Goal: Transaction & Acquisition: Book appointment/travel/reservation

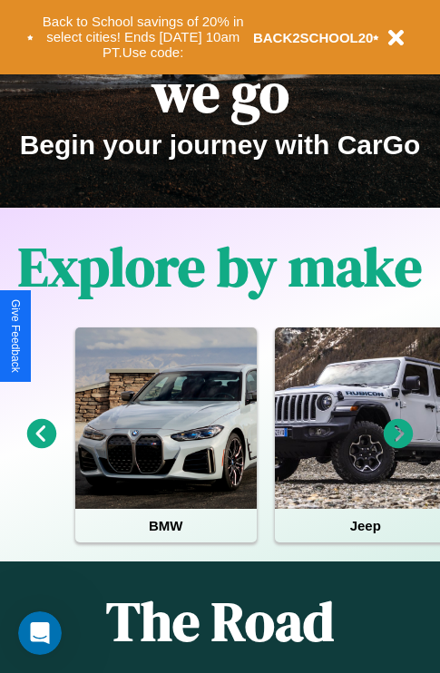
scroll to position [280, 0]
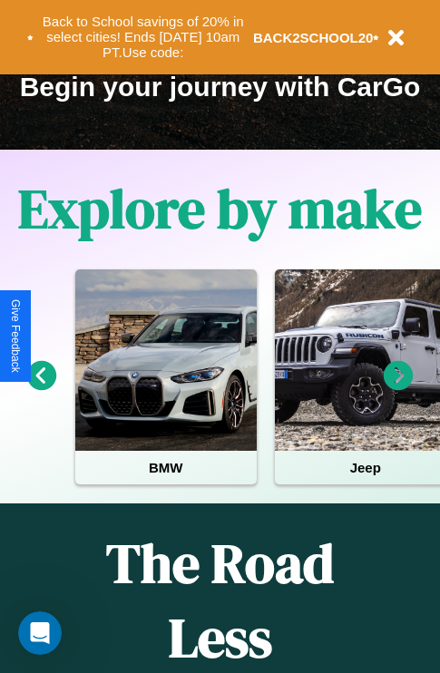
click at [398, 388] on icon at bounding box center [399, 376] width 30 height 30
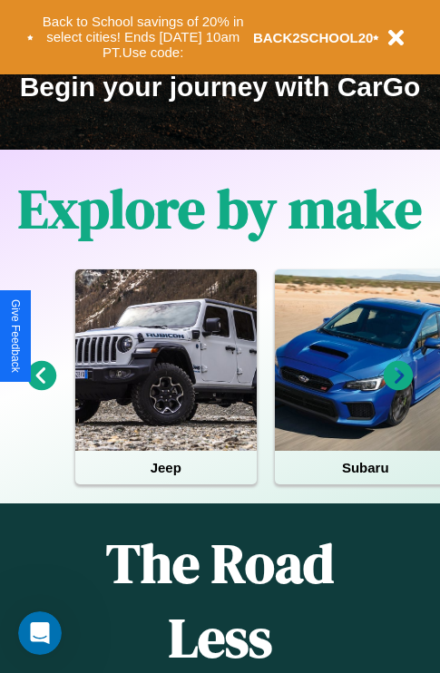
click at [398, 388] on icon at bounding box center [399, 376] width 30 height 30
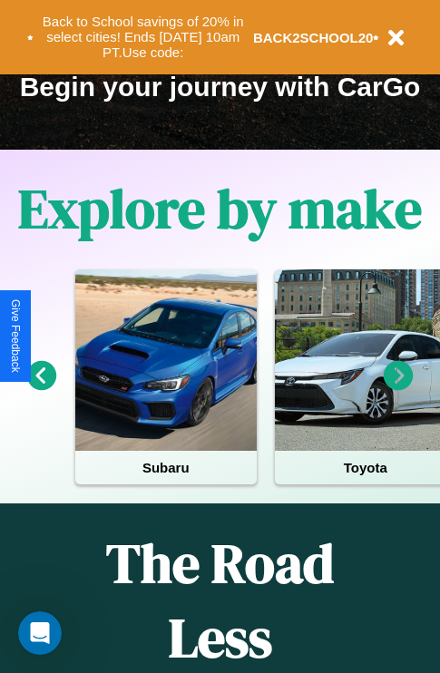
click at [41, 388] on icon at bounding box center [42, 376] width 30 height 30
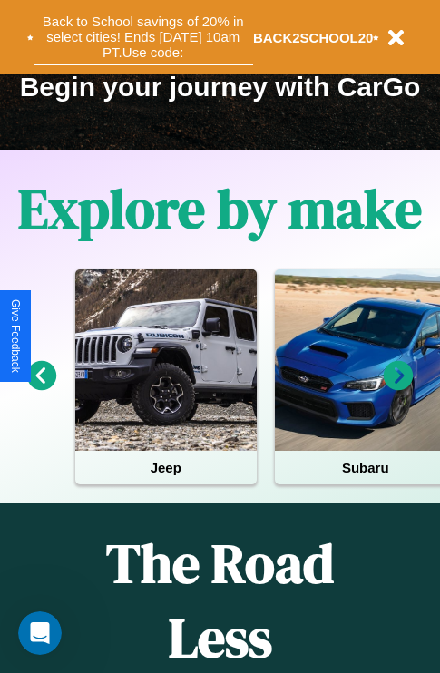
click at [142, 37] on button "Back to School savings of 20% in select cities! Ends [DATE] 10am PT. Use code:" at bounding box center [144, 37] width 220 height 56
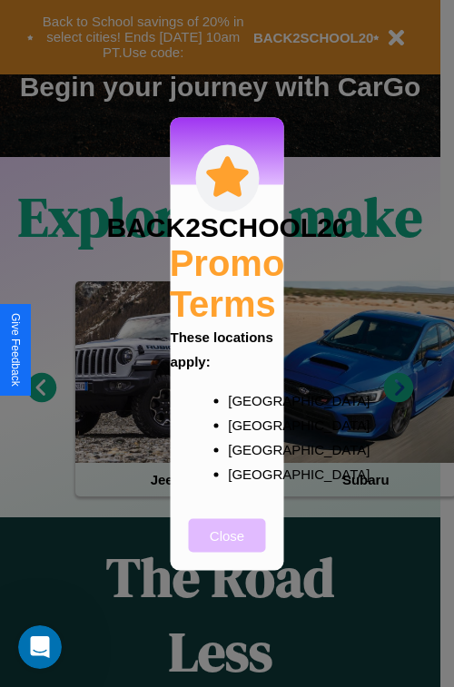
click at [227, 547] on button "Close" at bounding box center [227, 535] width 77 height 34
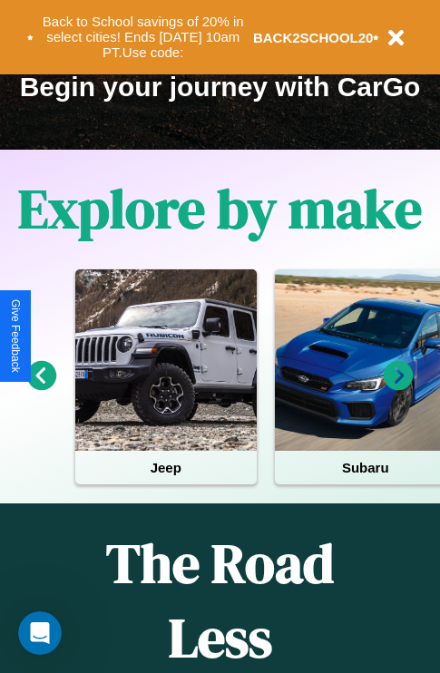
click at [41, 388] on icon at bounding box center [42, 376] width 30 height 30
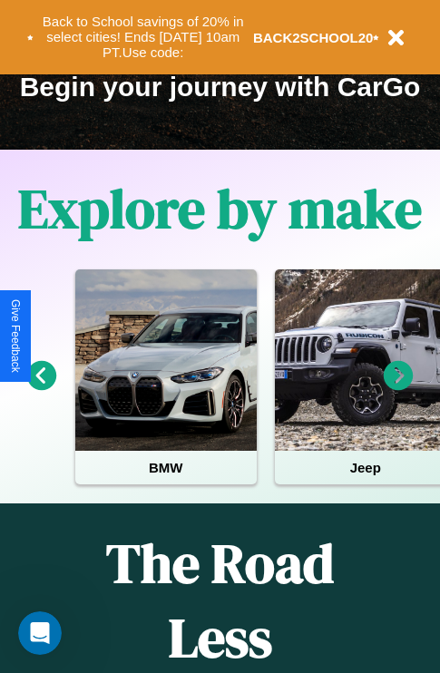
click at [398, 388] on icon at bounding box center [399, 376] width 30 height 30
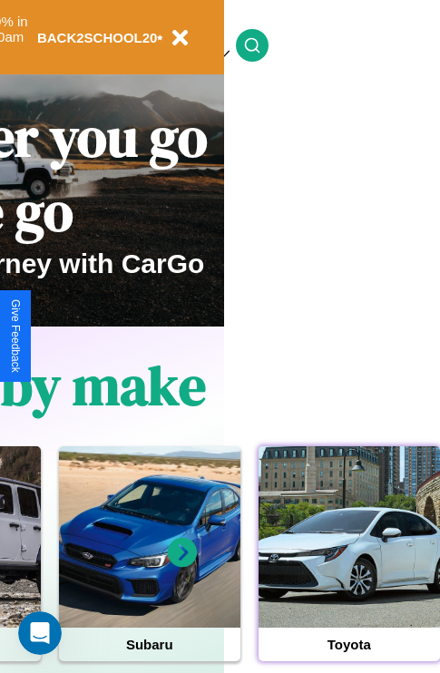
click at [348, 565] on div at bounding box center [349, 536] width 181 height 181
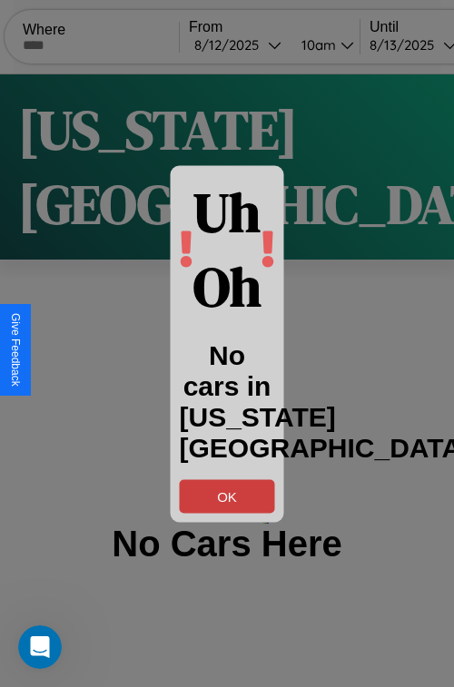
click at [227, 495] on button "OK" at bounding box center [227, 496] width 95 height 34
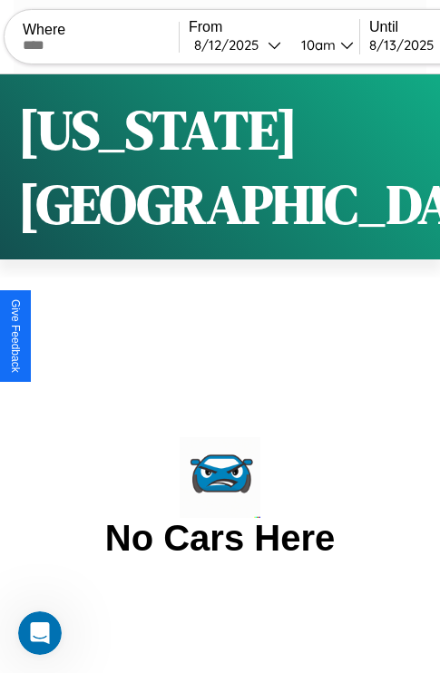
click at [113, 44] on input "text" at bounding box center [101, 45] width 156 height 15
type input "**********"
click at [262, 44] on div "[DATE]" at bounding box center [231, 44] width 74 height 17
select select "*"
select select "****"
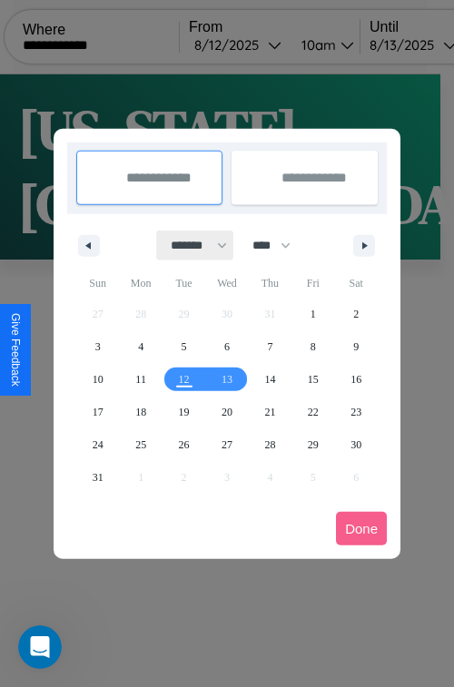
click at [191, 245] on select "******* ******** ***** ***** *** **** **** ****** ********* ******* ******** **…" at bounding box center [195, 245] width 77 height 30
select select "*"
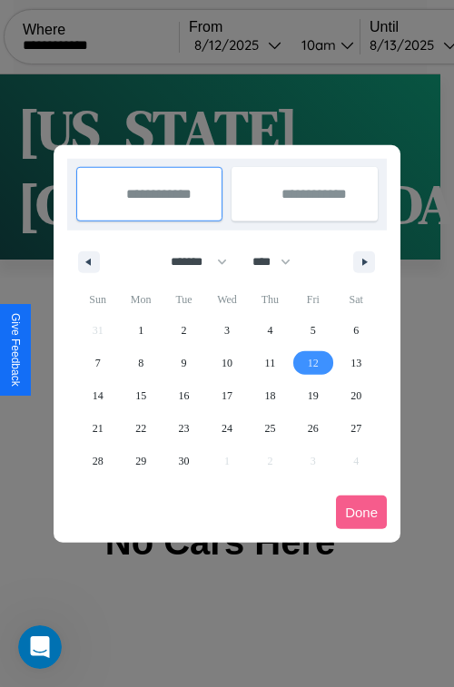
click at [312, 362] on span "12" at bounding box center [313, 363] width 11 height 33
type input "**********"
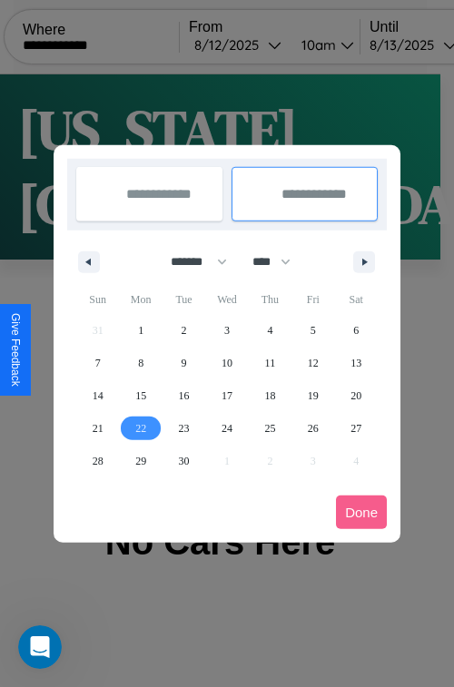
click at [141, 427] on span "22" at bounding box center [140, 428] width 11 height 33
type input "**********"
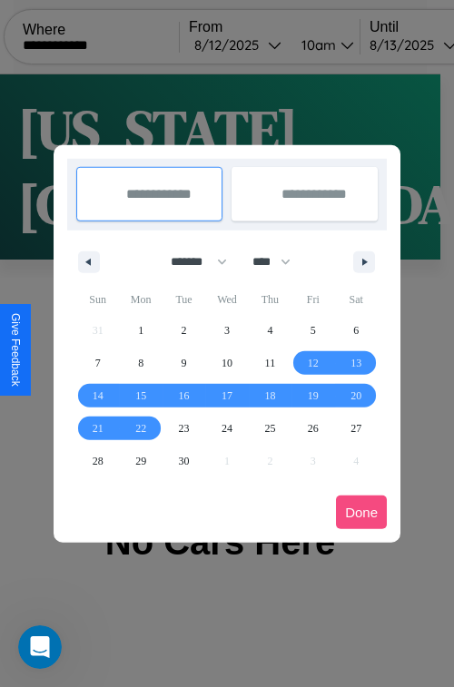
click at [361, 512] on button "Done" at bounding box center [361, 512] width 51 height 34
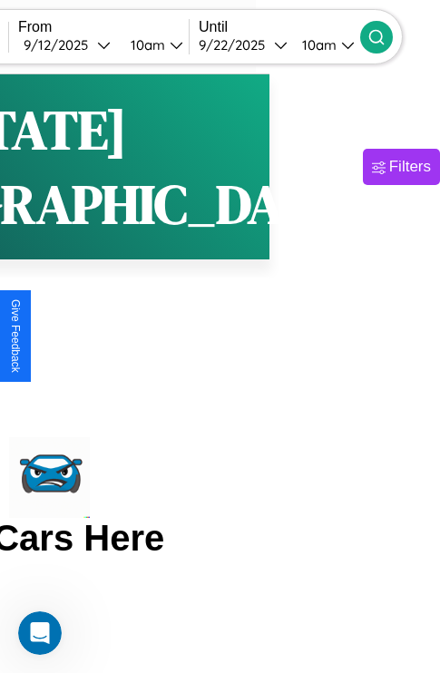
click at [386, 36] on icon at bounding box center [377, 37] width 18 height 18
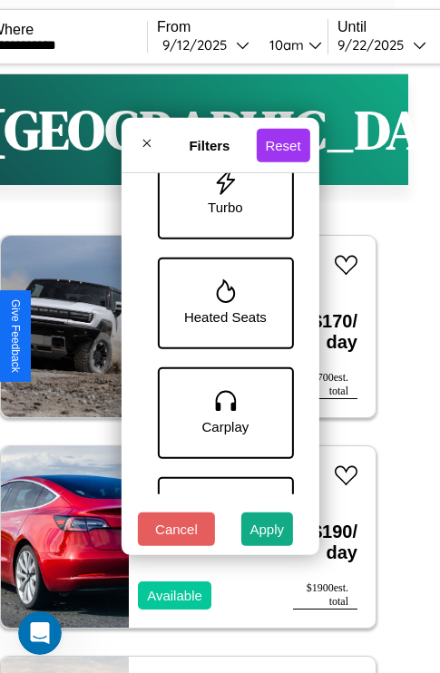
scroll to position [1030, 0]
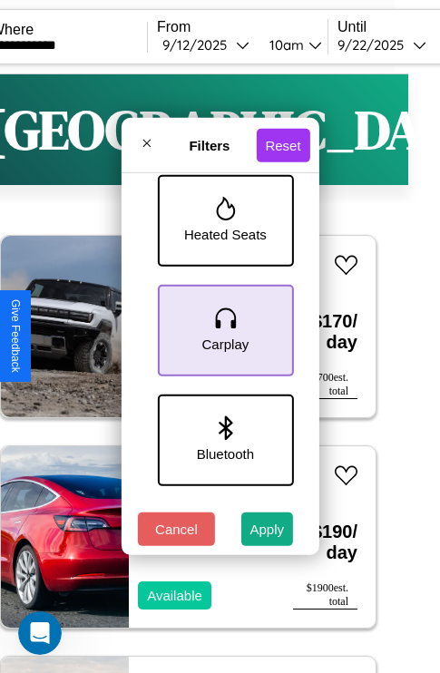
click at [222, 327] on icon at bounding box center [224, 318] width 27 height 27
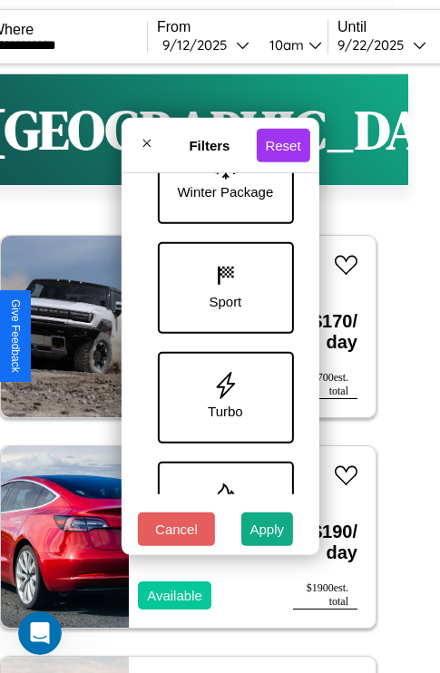
scroll to position [591, 0]
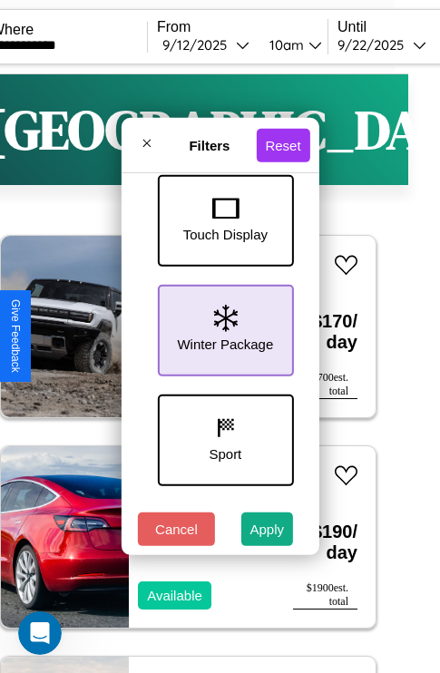
click at [222, 327] on icon at bounding box center [225, 318] width 24 height 27
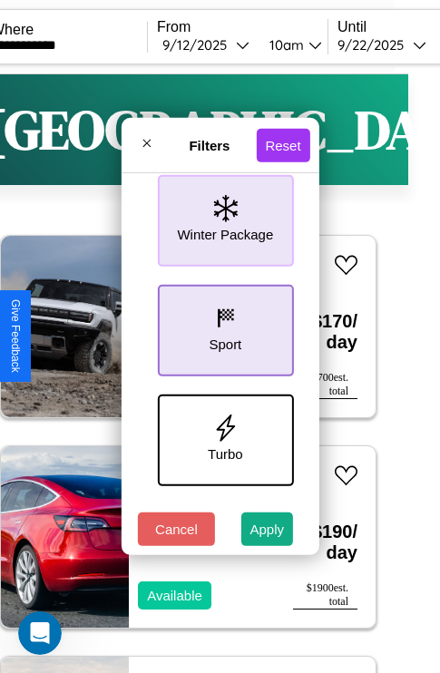
click at [222, 327] on icon at bounding box center [224, 318] width 27 height 27
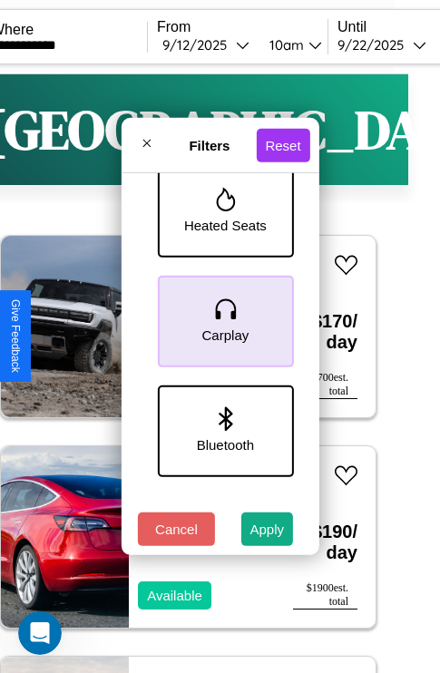
scroll to position [1247, 0]
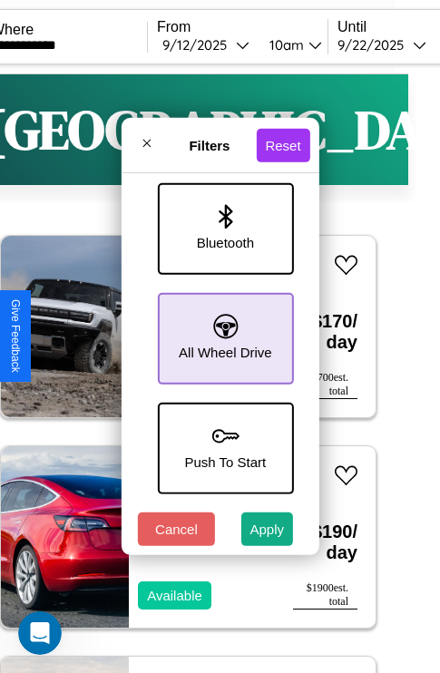
click at [222, 329] on icon at bounding box center [225, 326] width 25 height 25
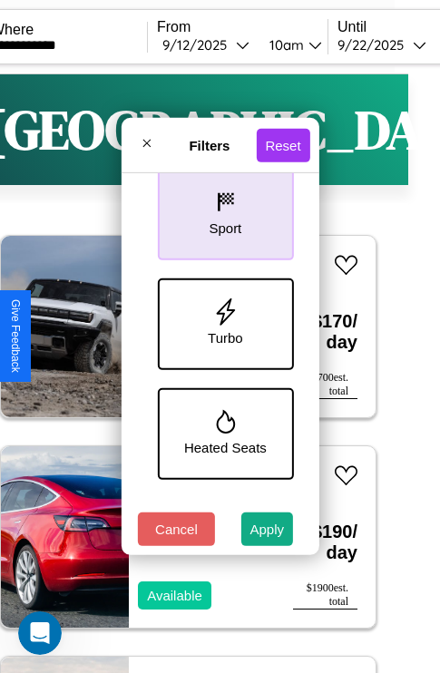
scroll to position [810, 0]
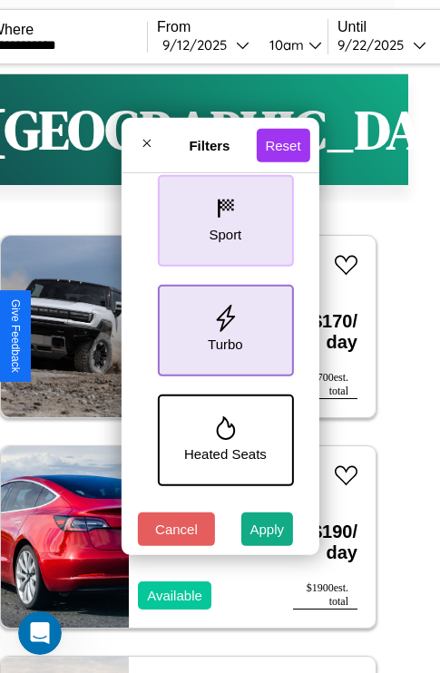
click at [222, 327] on icon at bounding box center [224, 318] width 27 height 27
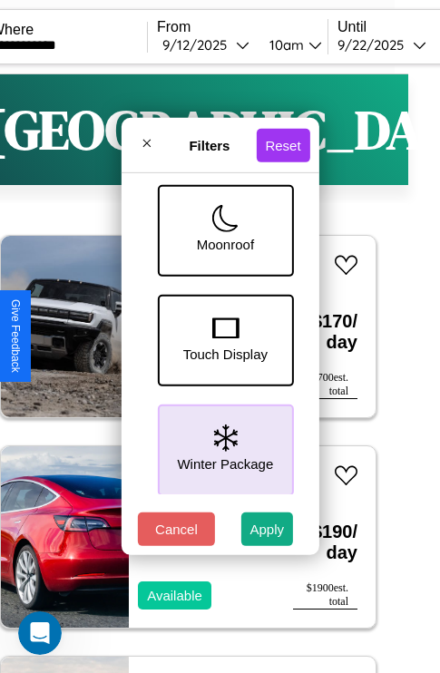
scroll to position [261, 0]
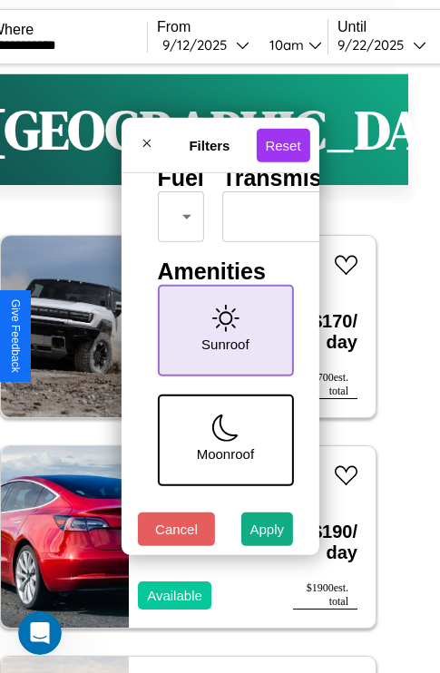
click at [222, 327] on icon at bounding box center [224, 318] width 27 height 27
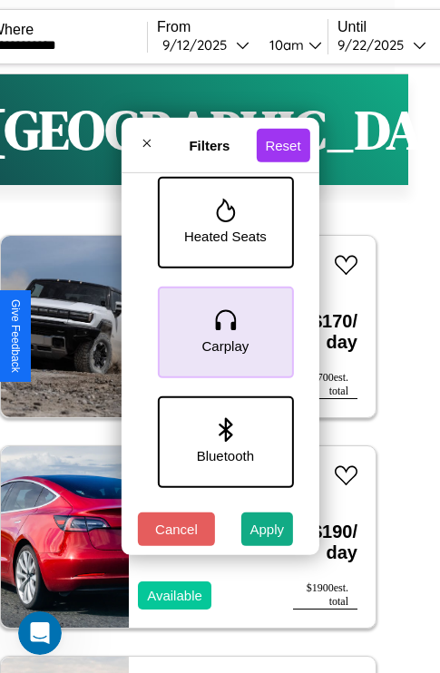
scroll to position [1030, 0]
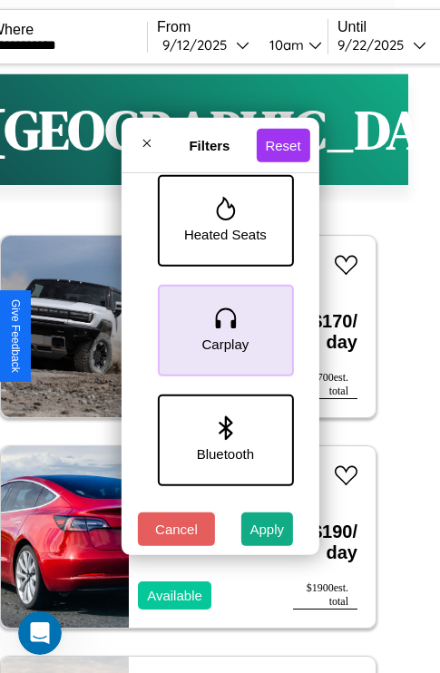
click at [222, 327] on icon at bounding box center [224, 318] width 27 height 27
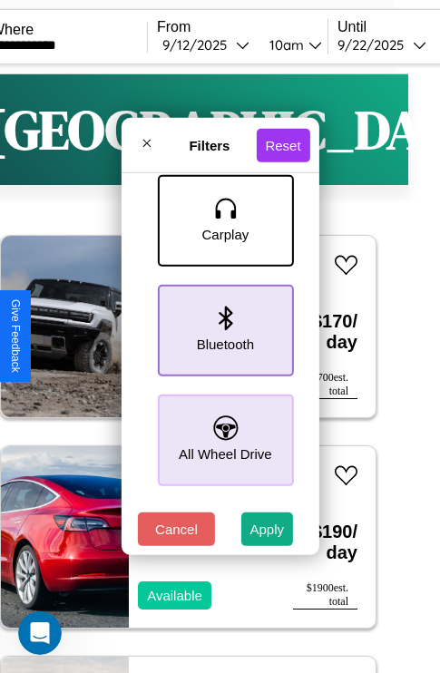
click at [222, 327] on icon at bounding box center [226, 318] width 14 height 25
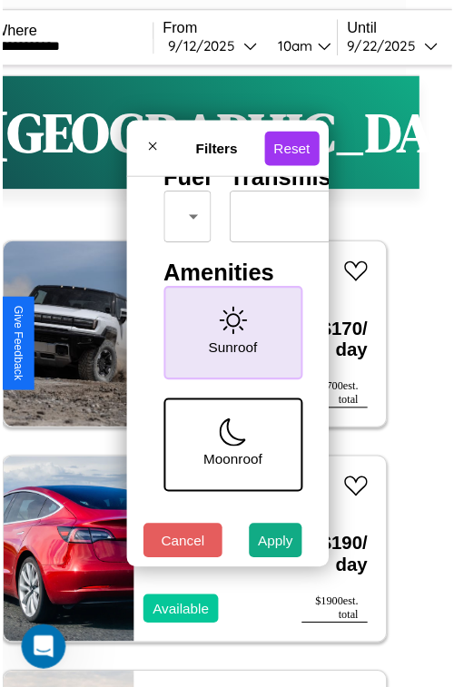
scroll to position [54, 0]
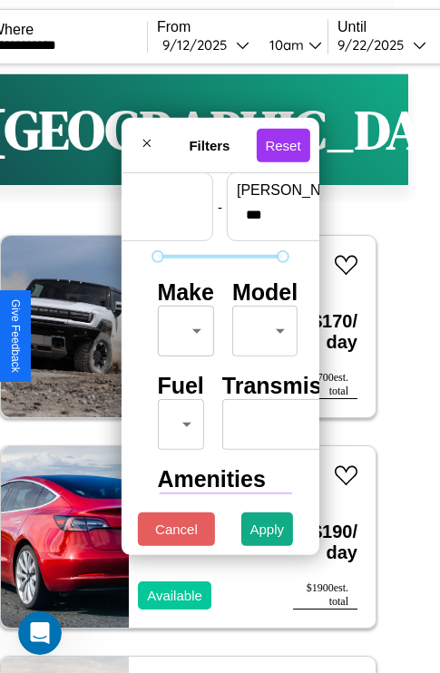
click at [182, 327] on body "**********" at bounding box center [188, 374] width 440 height 749
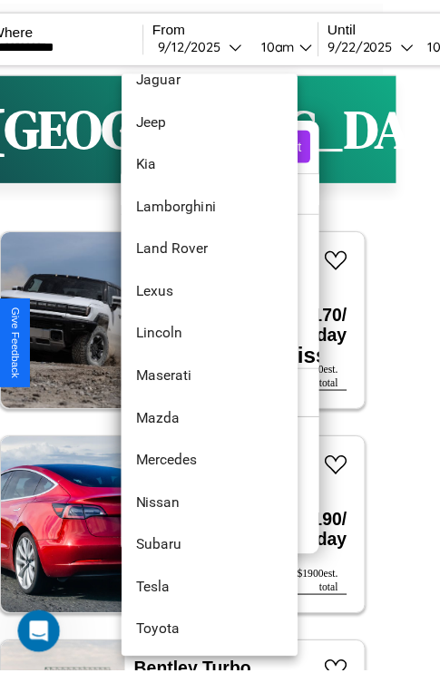
scroll to position [983, 0]
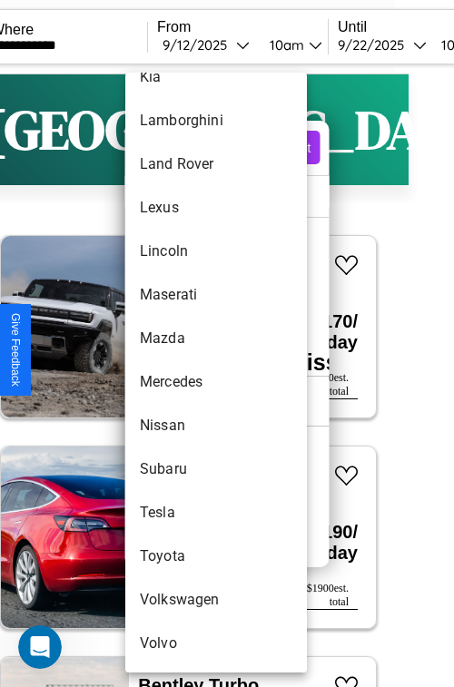
click at [181, 469] on li "Subaru" at bounding box center [215, 469] width 181 height 44
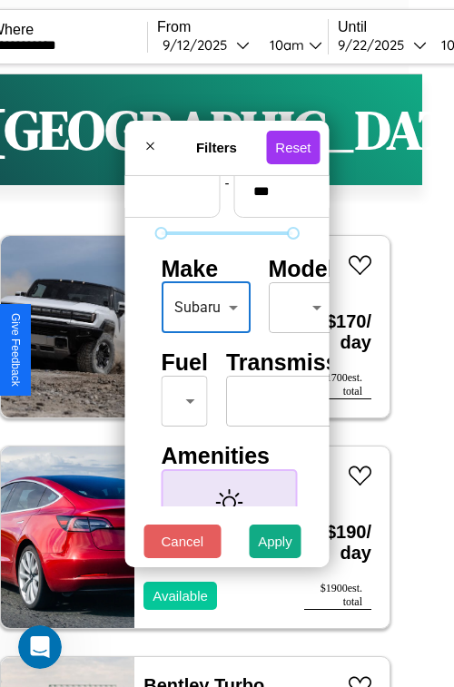
type input "******"
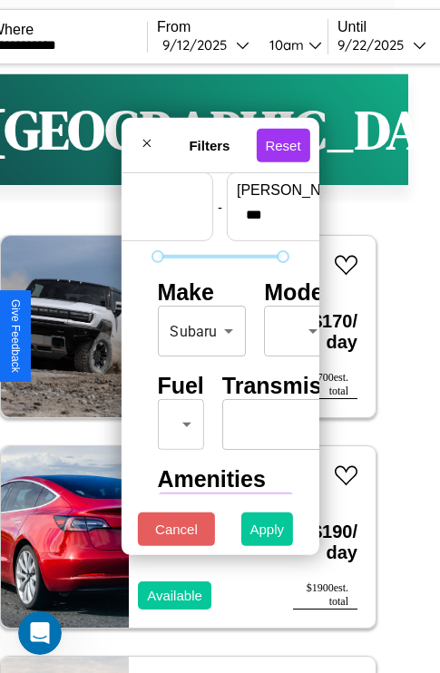
click at [268, 534] on button "Apply" at bounding box center [267, 530] width 53 height 34
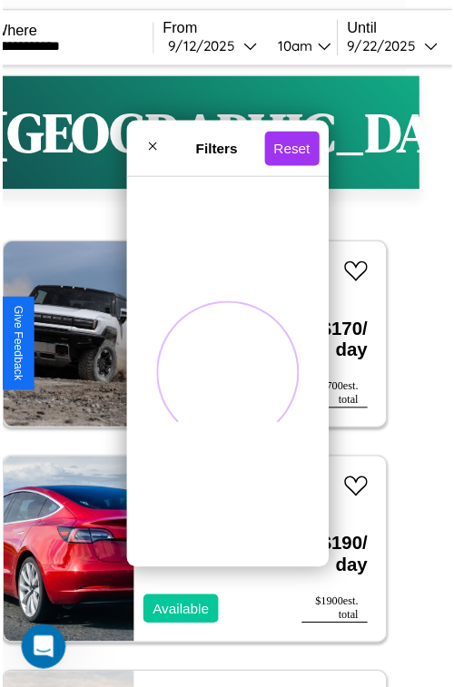
scroll to position [0, 0]
